Goal: Task Accomplishment & Management: Complete application form

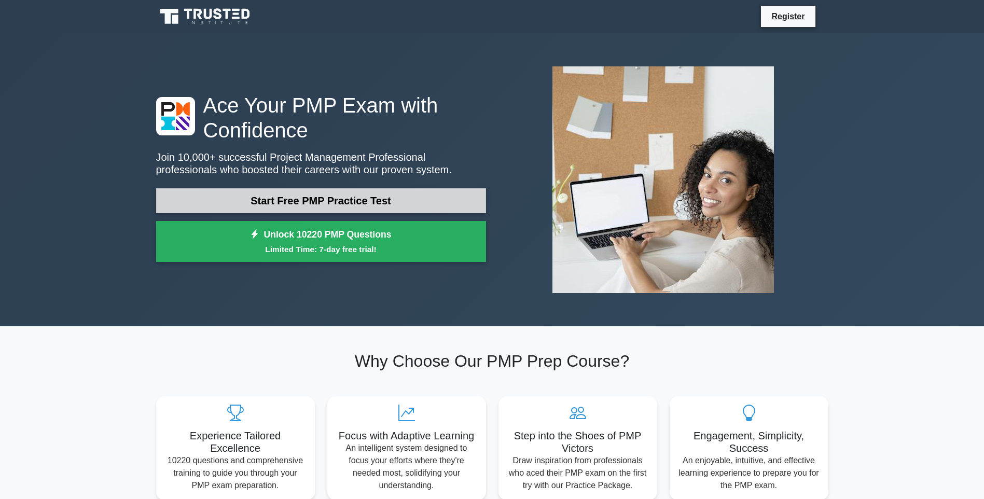
click at [354, 196] on link "Start Free PMP Practice Test" at bounding box center [321, 200] width 330 height 25
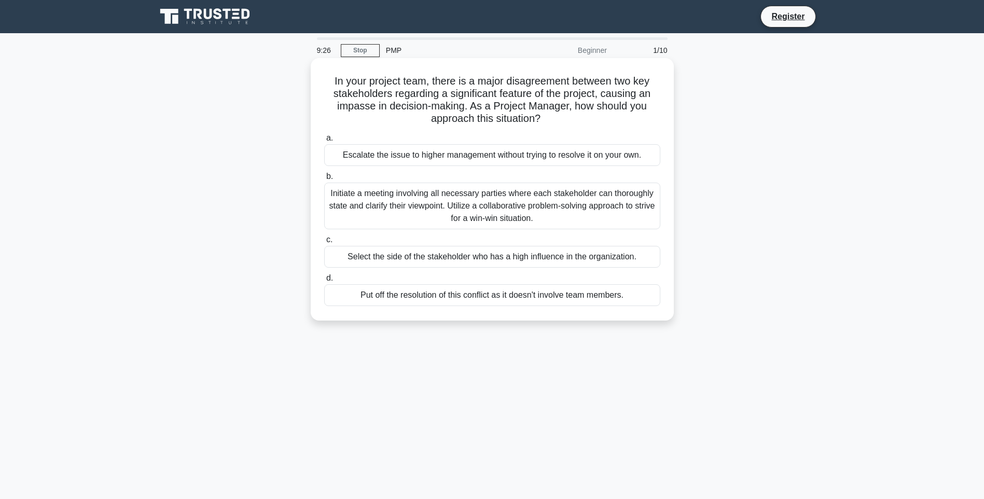
click at [590, 212] on div "Initiate a meeting involving all necessary parties where each stakeholder can t…" at bounding box center [492, 206] width 336 height 47
click at [324, 180] on input "b. Initiate a meeting involving all necessary parties where each stakeholder ca…" at bounding box center [324, 176] width 0 height 7
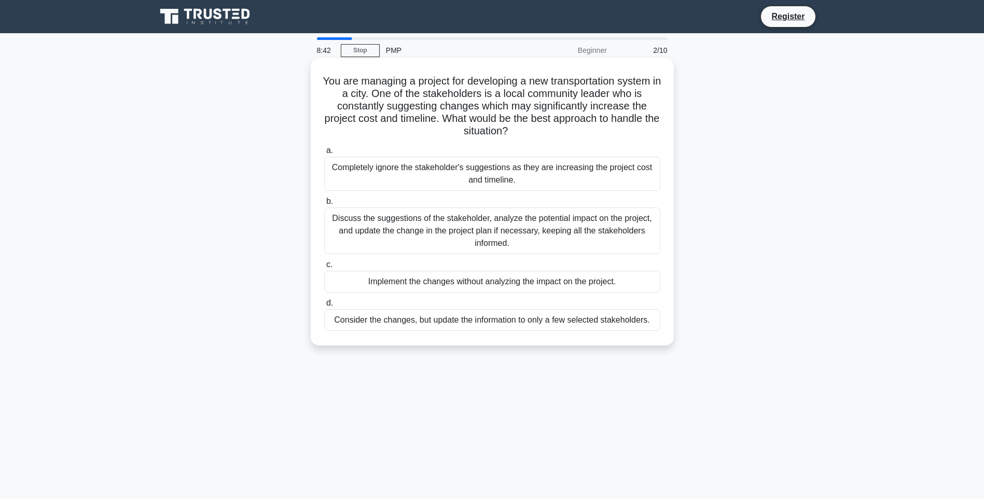
click at [494, 233] on div "Discuss the suggestions of the stakeholder, analyze the potential impact on the…" at bounding box center [492, 231] width 336 height 47
click at [324, 205] on input "b. Discuss the suggestions of the stakeholder, analyze the potential impact on …" at bounding box center [324, 201] width 0 height 7
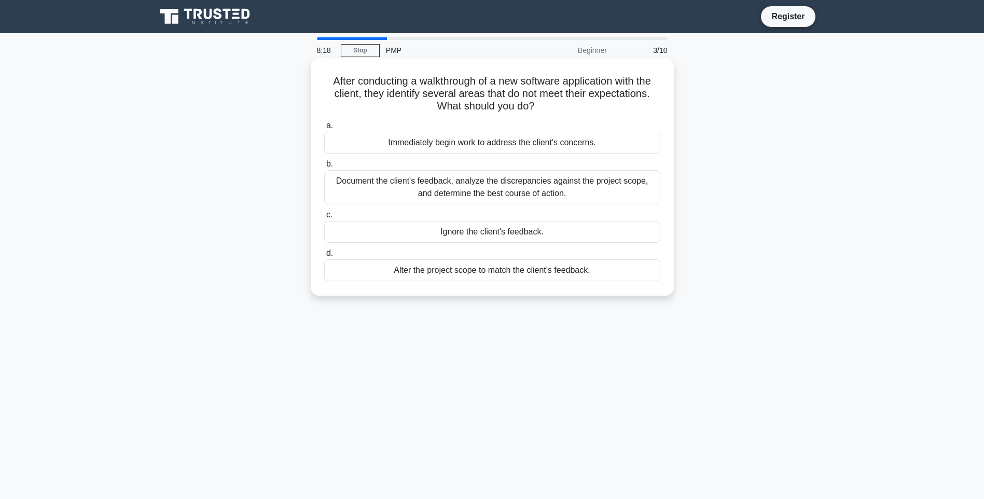
click at [504, 194] on div "Document the client's feedback, analyze the discrepancies against the project s…" at bounding box center [492, 187] width 336 height 34
click at [324, 168] on input "b. Document the client's feedback, analyze the discrepancies against the projec…" at bounding box center [324, 164] width 0 height 7
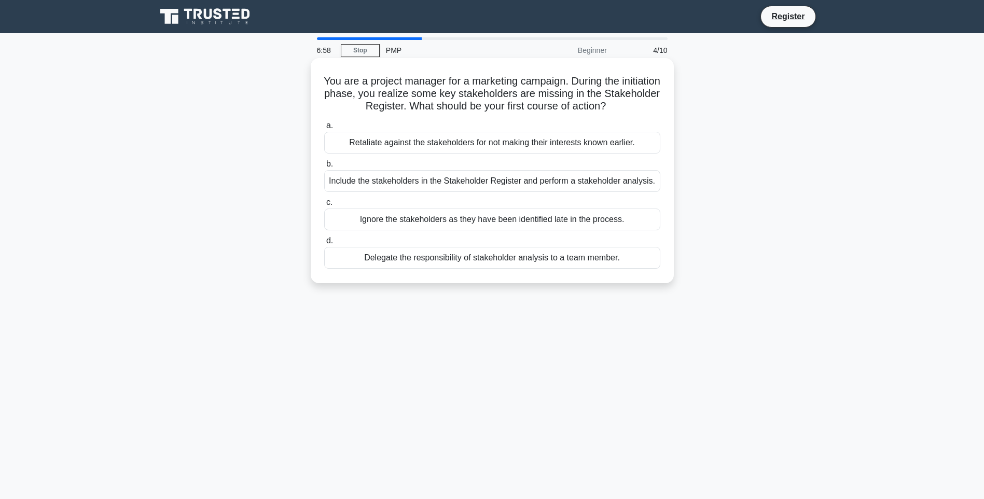
click at [487, 223] on div "Ignore the stakeholders as they have been identified late in the process." at bounding box center [492, 220] width 336 height 22
click at [324, 206] on input "c. Ignore the stakeholders as they have been identified late in the process." at bounding box center [324, 202] width 0 height 7
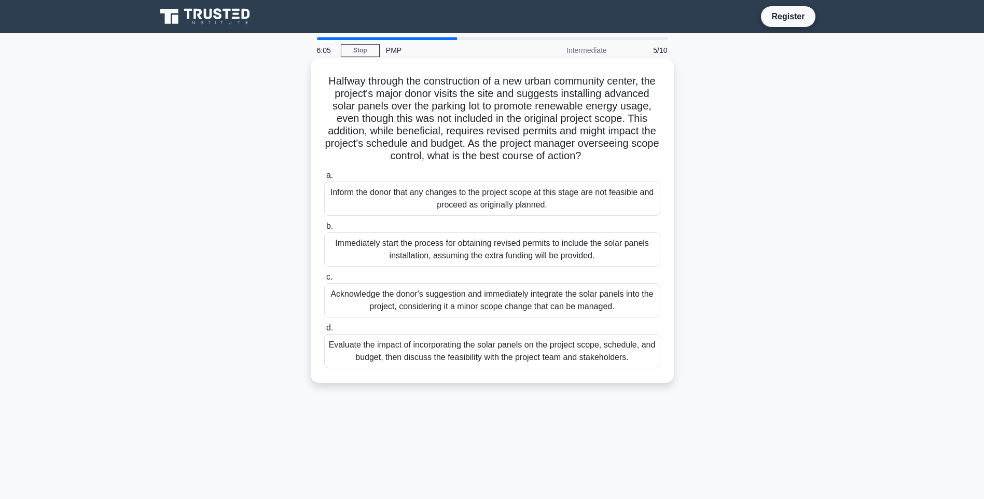
click at [541, 367] on div "Evaluate the impact of incorporating the solar panels on the project scope, sch…" at bounding box center [492, 351] width 336 height 34
click at [324, 332] on input "d. Evaluate the impact of incorporating the solar panels on the project scope, …" at bounding box center [324, 328] width 0 height 7
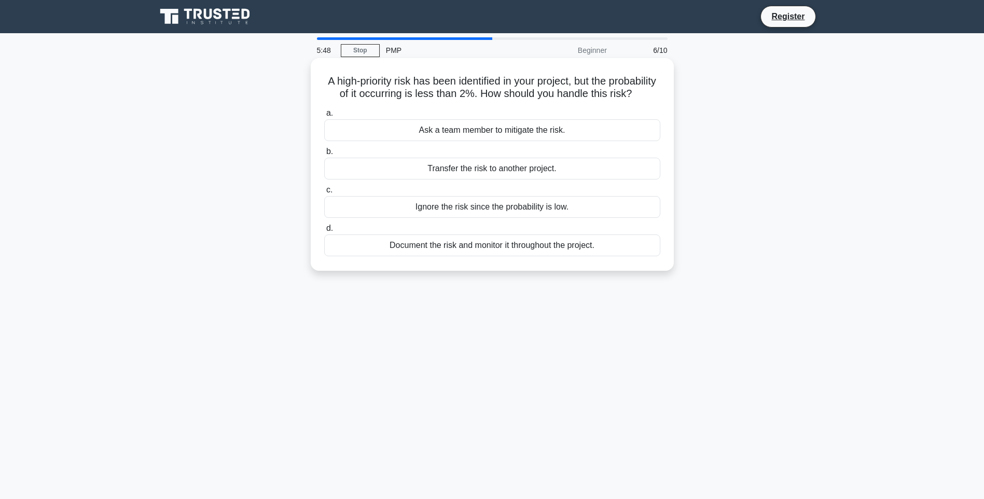
click at [540, 256] on div "Document the risk and monitor it throughout the project." at bounding box center [492, 246] width 336 height 22
click at [324, 232] on input "d. Document the risk and monitor it throughout the project." at bounding box center [324, 228] width 0 height 7
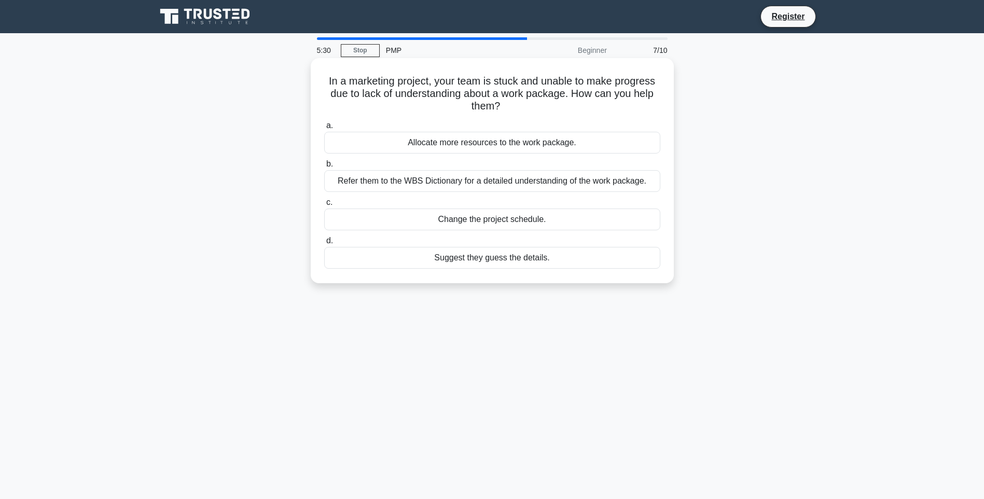
click at [496, 177] on div "Refer them to the WBS Dictionary for a detailed understanding of the work packa…" at bounding box center [492, 181] width 336 height 22
click at [324, 168] on input "b. Refer them to the WBS Dictionary for a detailed understanding of the work pa…" at bounding box center [324, 164] width 0 height 7
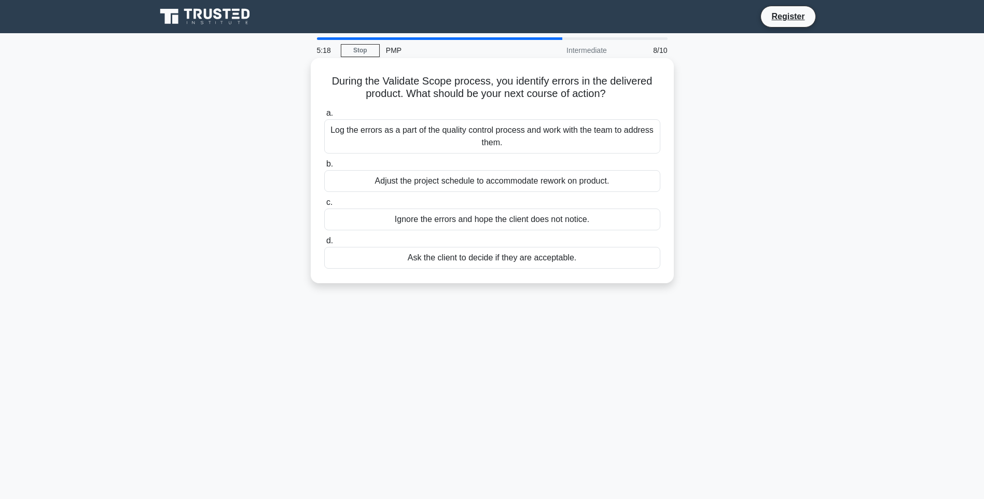
click at [524, 141] on div "Log the errors as a part of the quality control process and work with the team …" at bounding box center [492, 136] width 336 height 34
click at [324, 117] on input "a. Log the errors as a part of the quality control process and work with the te…" at bounding box center [324, 113] width 0 height 7
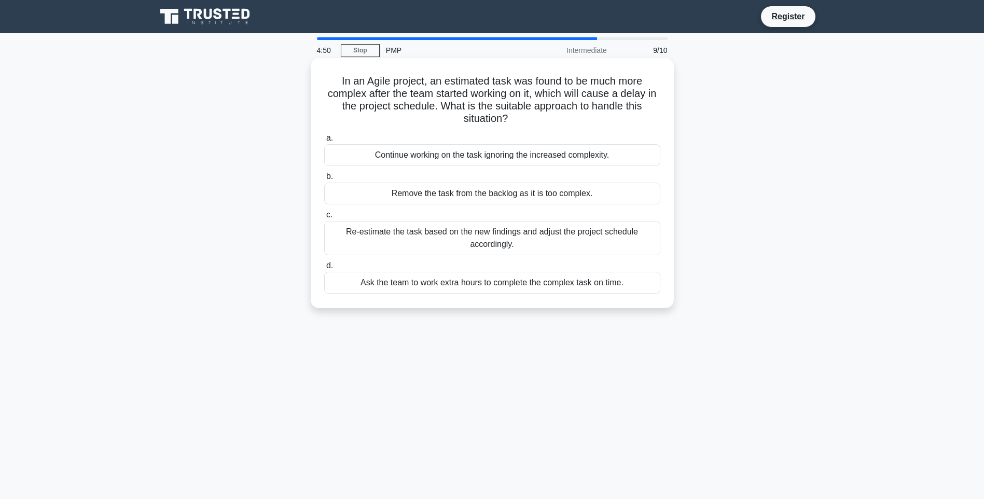
click at [520, 243] on div "Re-estimate the task based on the new findings and adjust the project schedule …" at bounding box center [492, 238] width 336 height 34
click at [324, 218] on input "c. Re-estimate the task based on the new findings and adjust the project schedu…" at bounding box center [324, 215] width 0 height 7
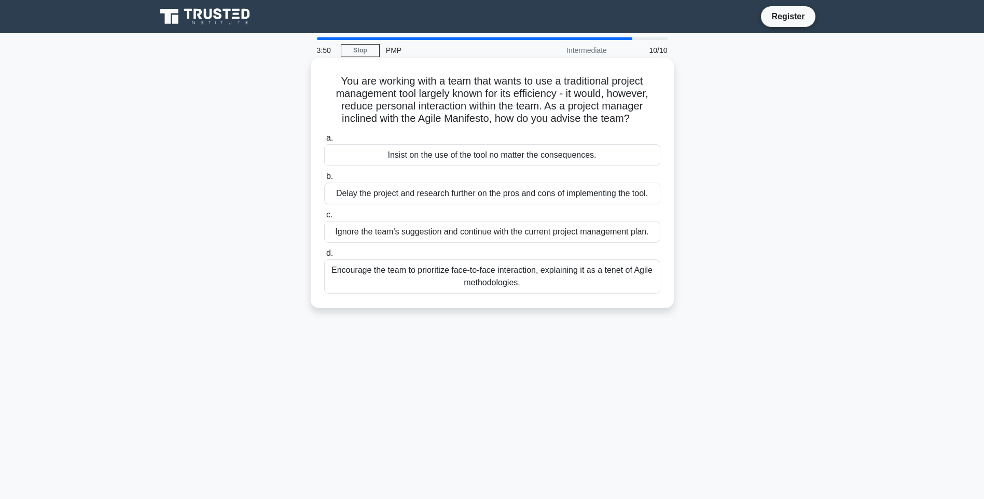
click at [502, 198] on div "Delay the project and research further on the pros and cons of implementing the…" at bounding box center [492, 194] width 336 height 22
click at [324, 180] on input "b. Delay the project and research further on the pros and cons of implementing …" at bounding box center [324, 176] width 0 height 7
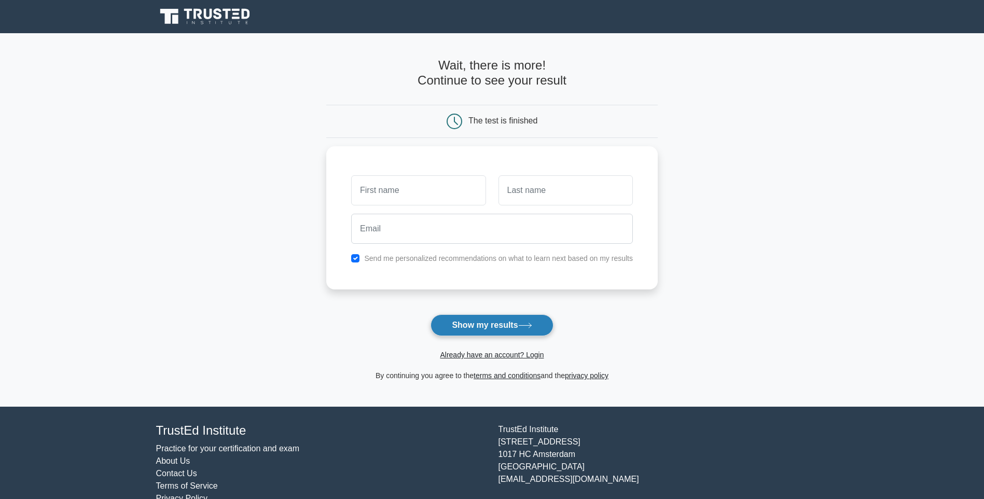
click at [510, 325] on button "Show my results" at bounding box center [492, 325] width 122 height 22
type input "FAIZ"
click at [518, 191] on input "text" at bounding box center [566, 188] width 134 height 30
type input "jalaludin"
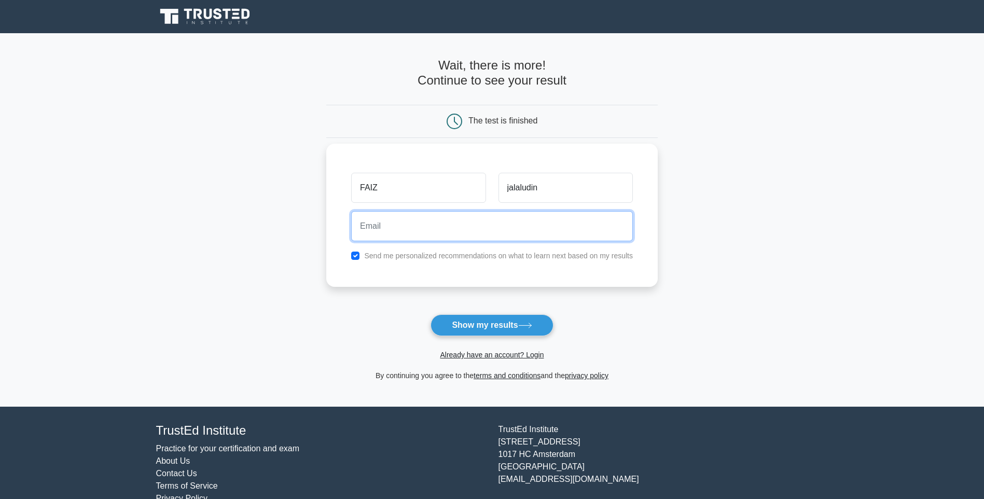
click at [490, 231] on input "email" at bounding box center [492, 226] width 282 height 30
type input "fasber_259@yahoo.com"
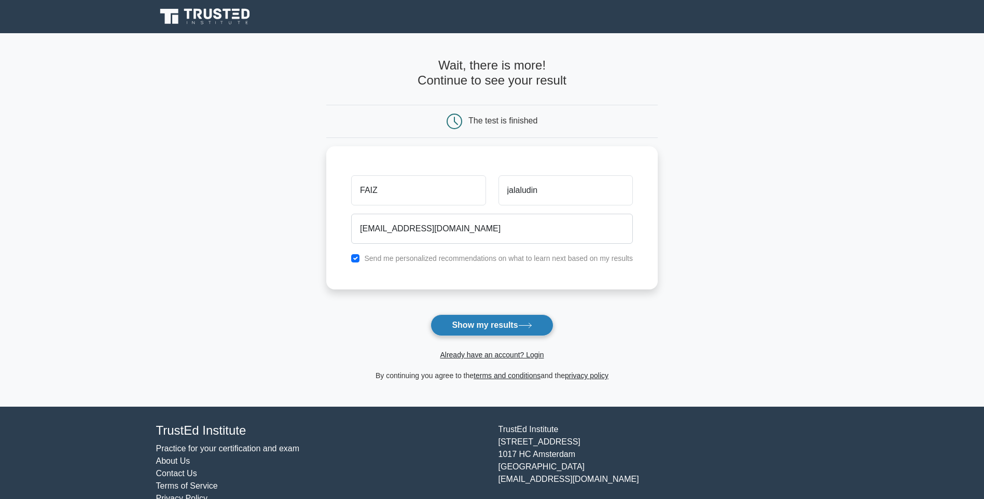
click at [483, 335] on button "Show my results" at bounding box center [492, 325] width 122 height 22
